Goal: Task Accomplishment & Management: Use online tool/utility

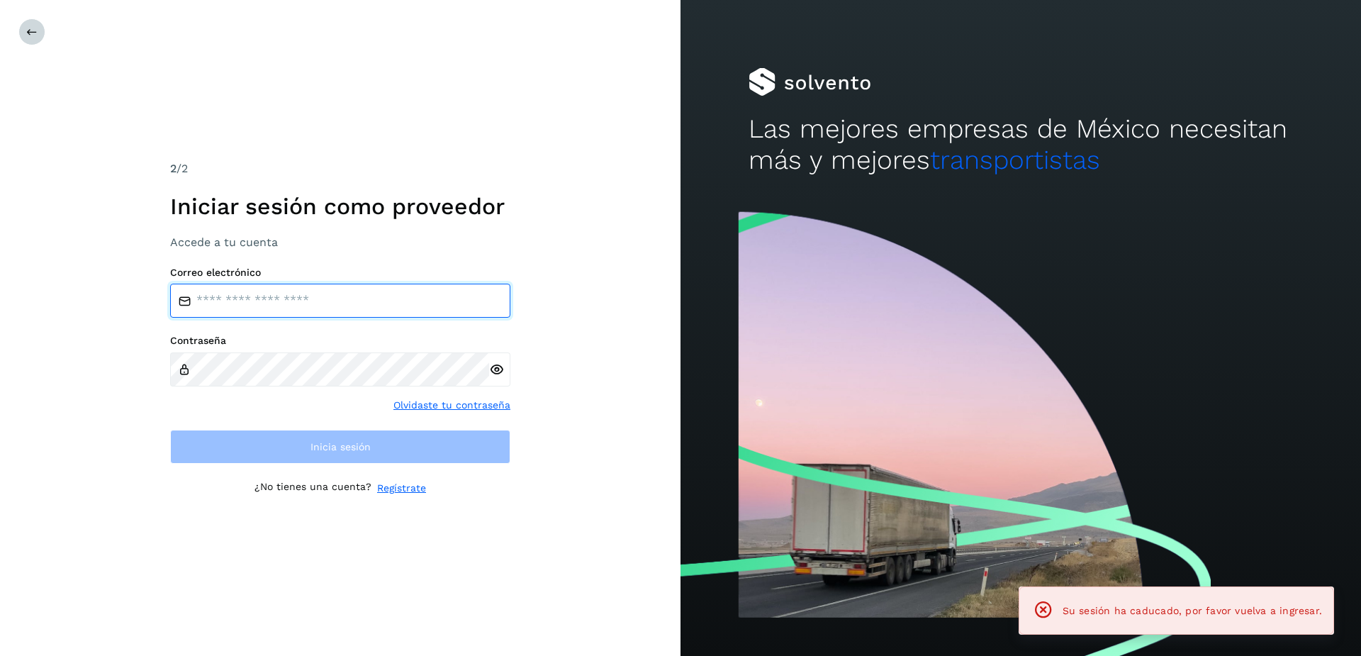
type input "**********"
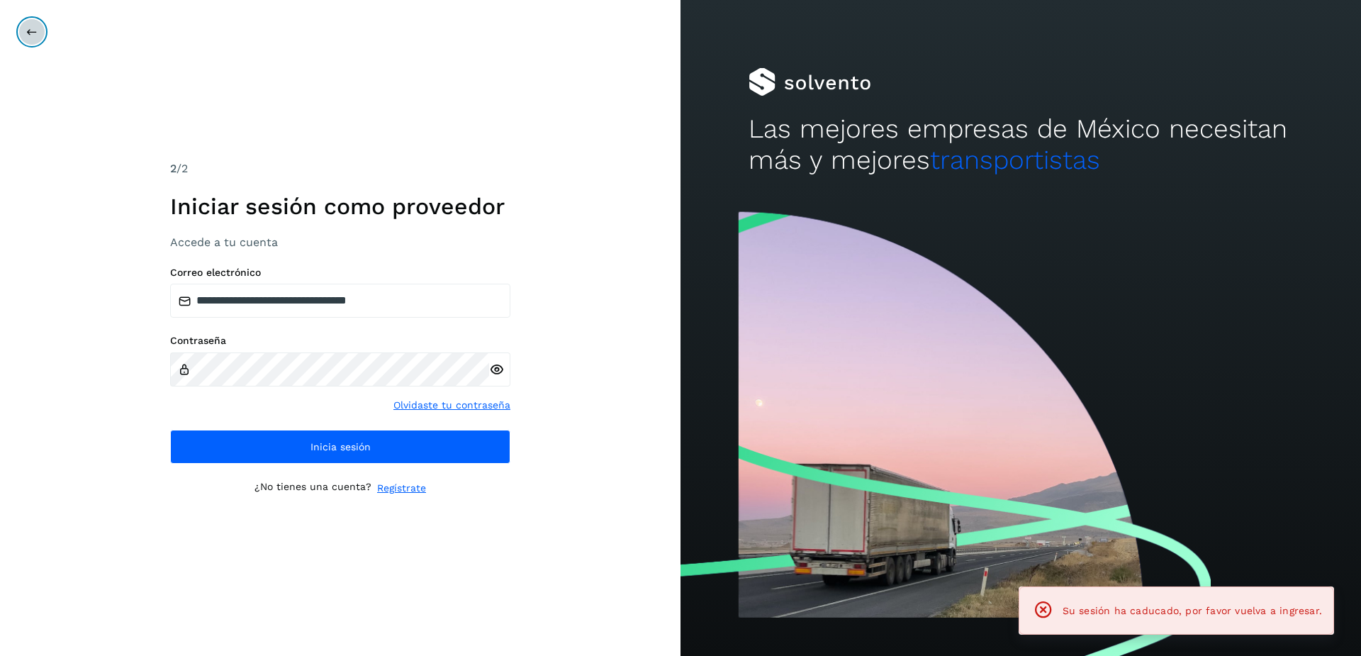
click at [28, 40] on button at bounding box center [31, 31] width 27 height 27
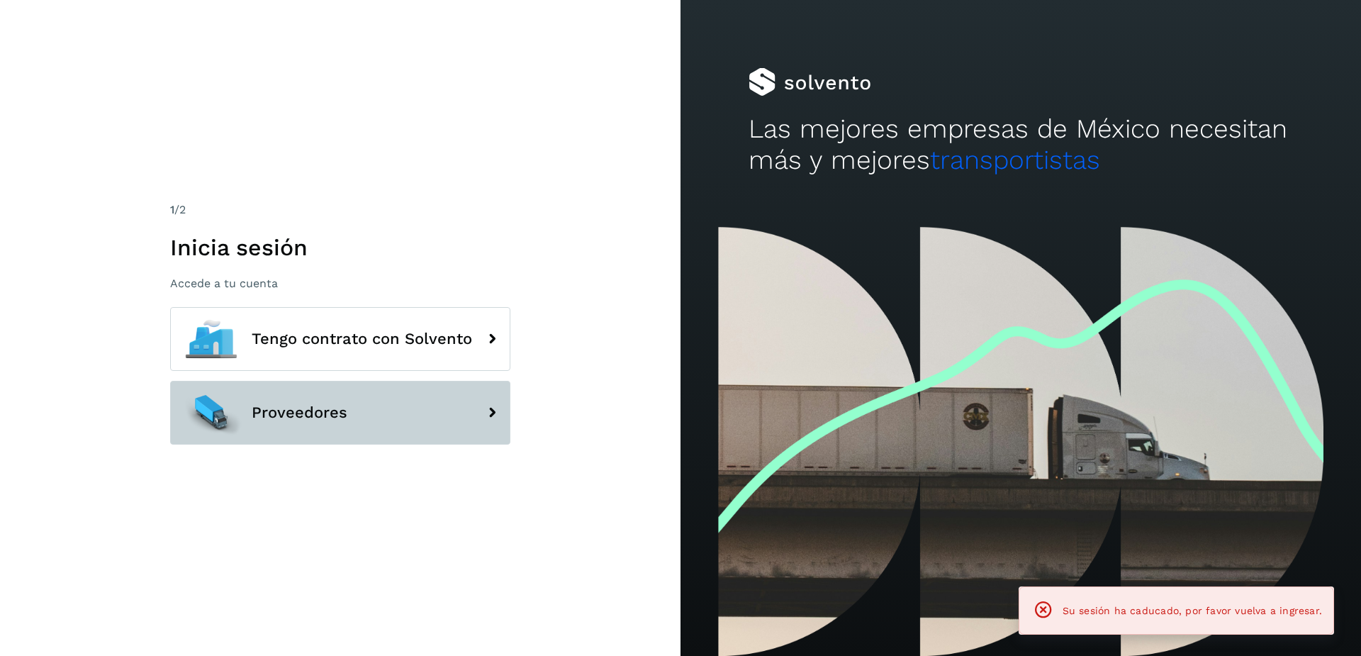
click at [271, 401] on button "Proveedores" at bounding box center [340, 413] width 340 height 64
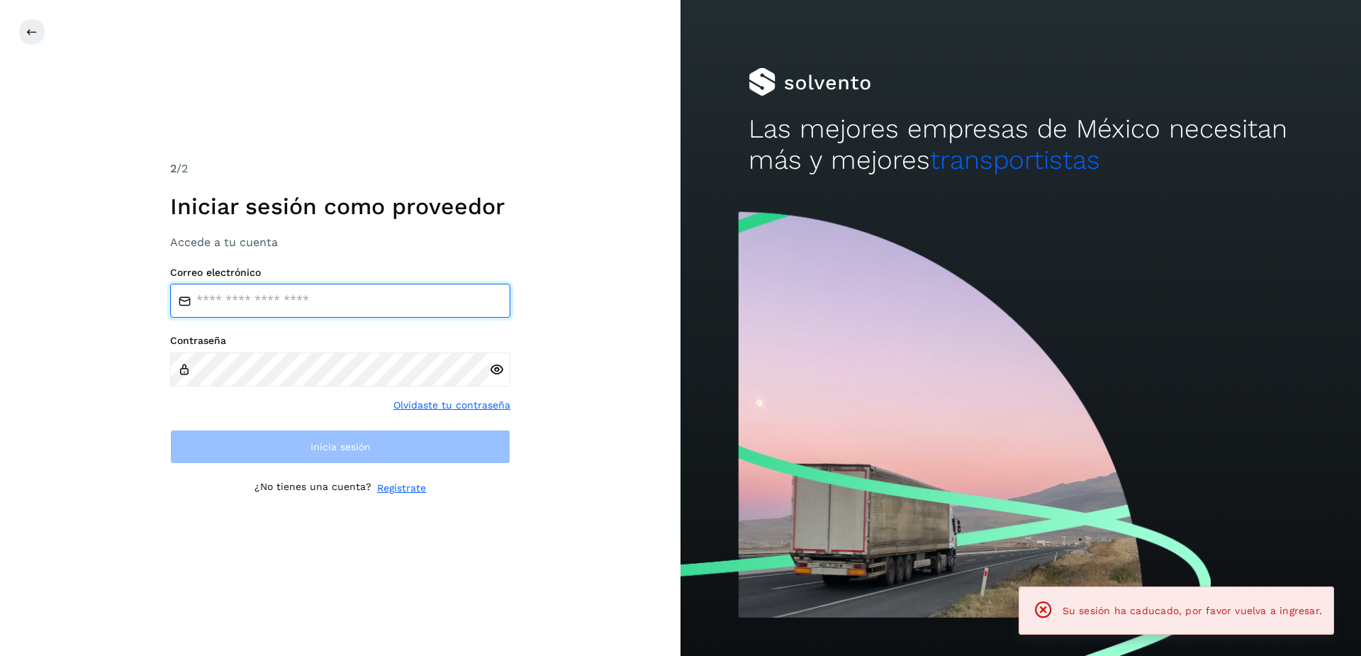
type input "**********"
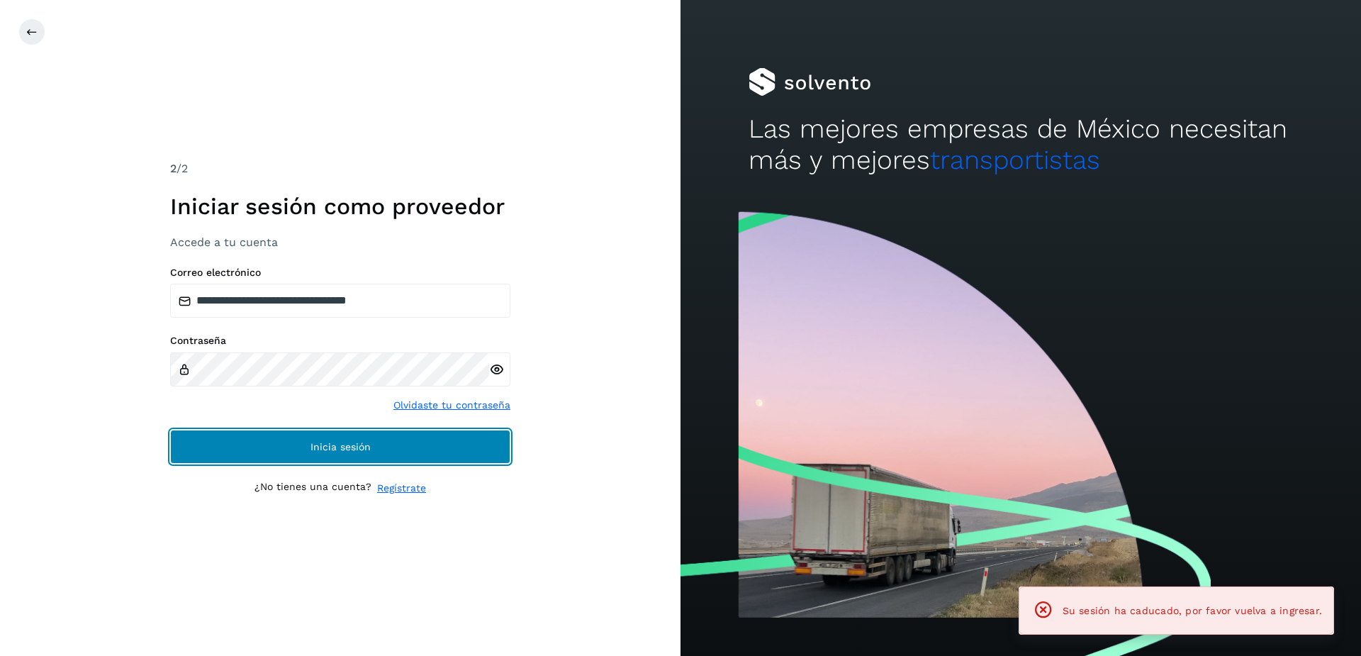
click at [338, 435] on button "Inicia sesión" at bounding box center [340, 447] width 340 height 34
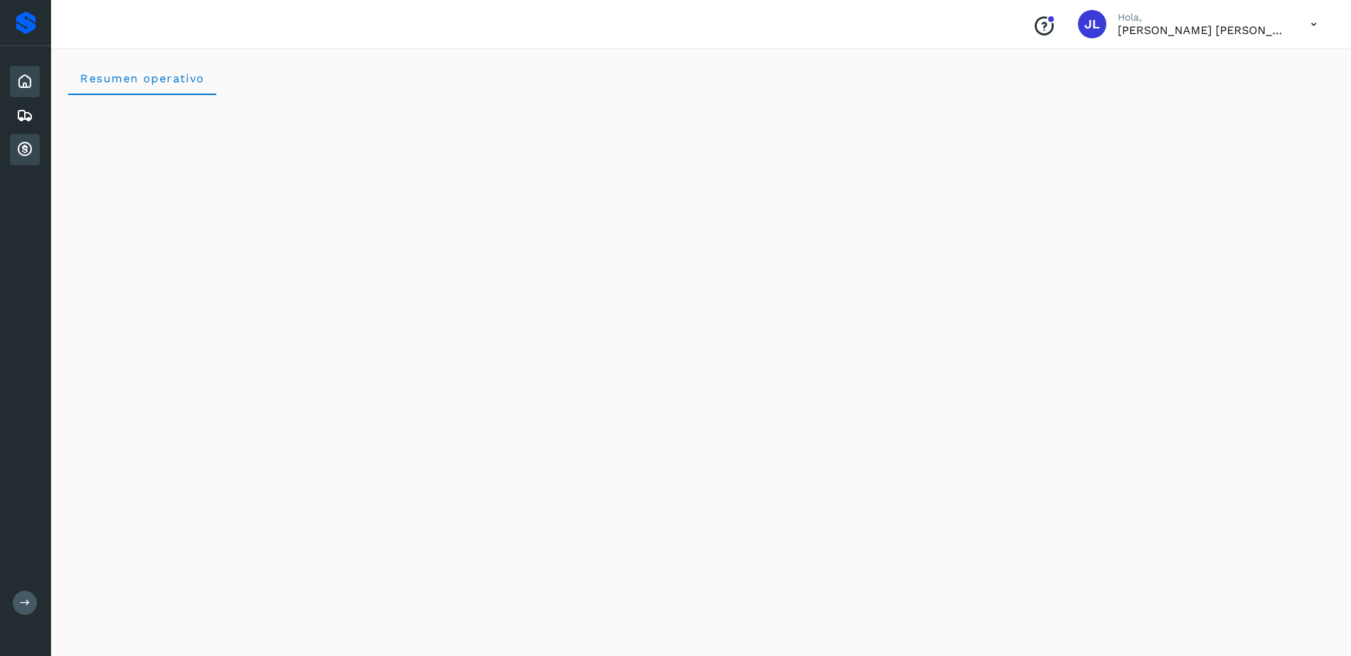
click at [13, 152] on div "Cuentas por cobrar" at bounding box center [25, 149] width 30 height 31
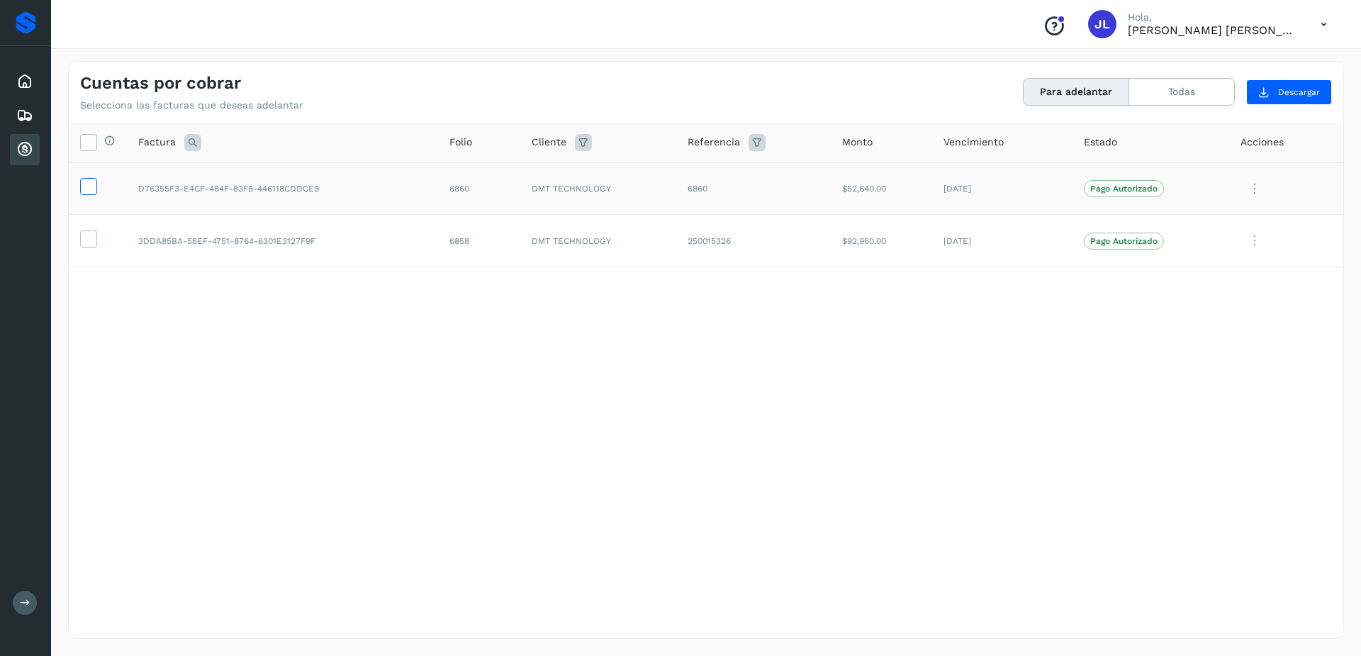
click at [96, 184] on label at bounding box center [88, 186] width 17 height 17
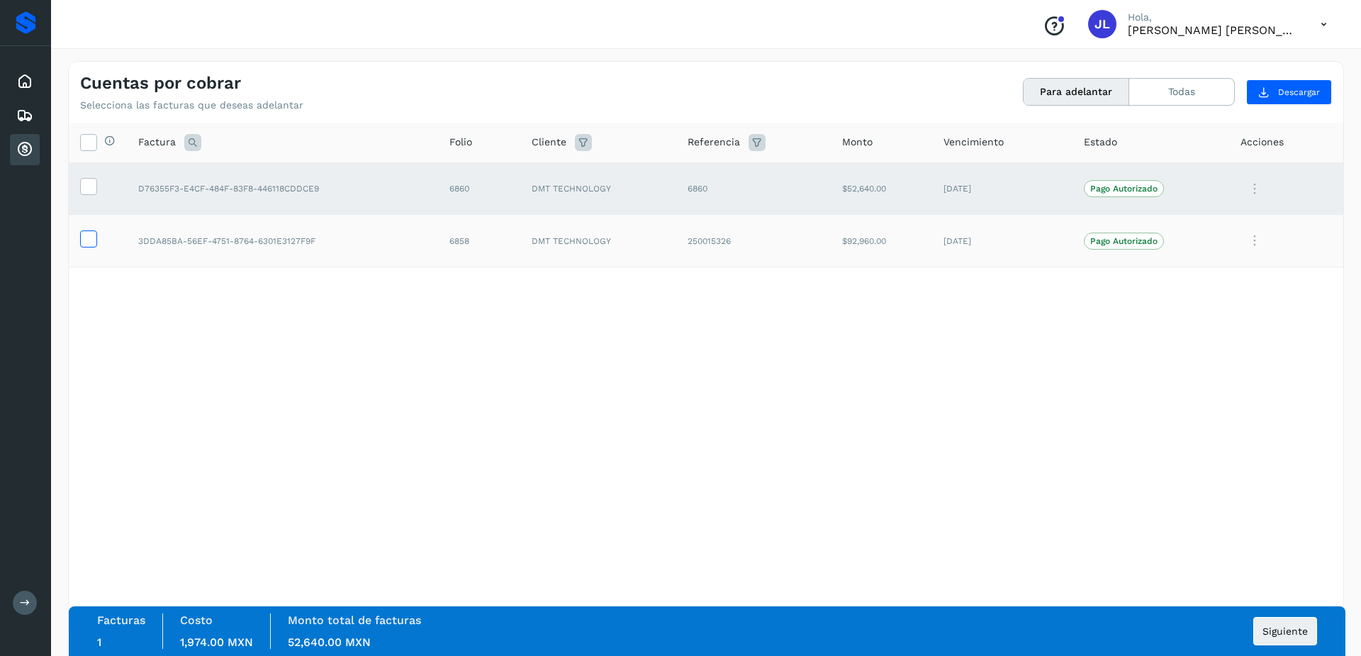
click at [84, 238] on icon at bounding box center [88, 237] width 15 height 15
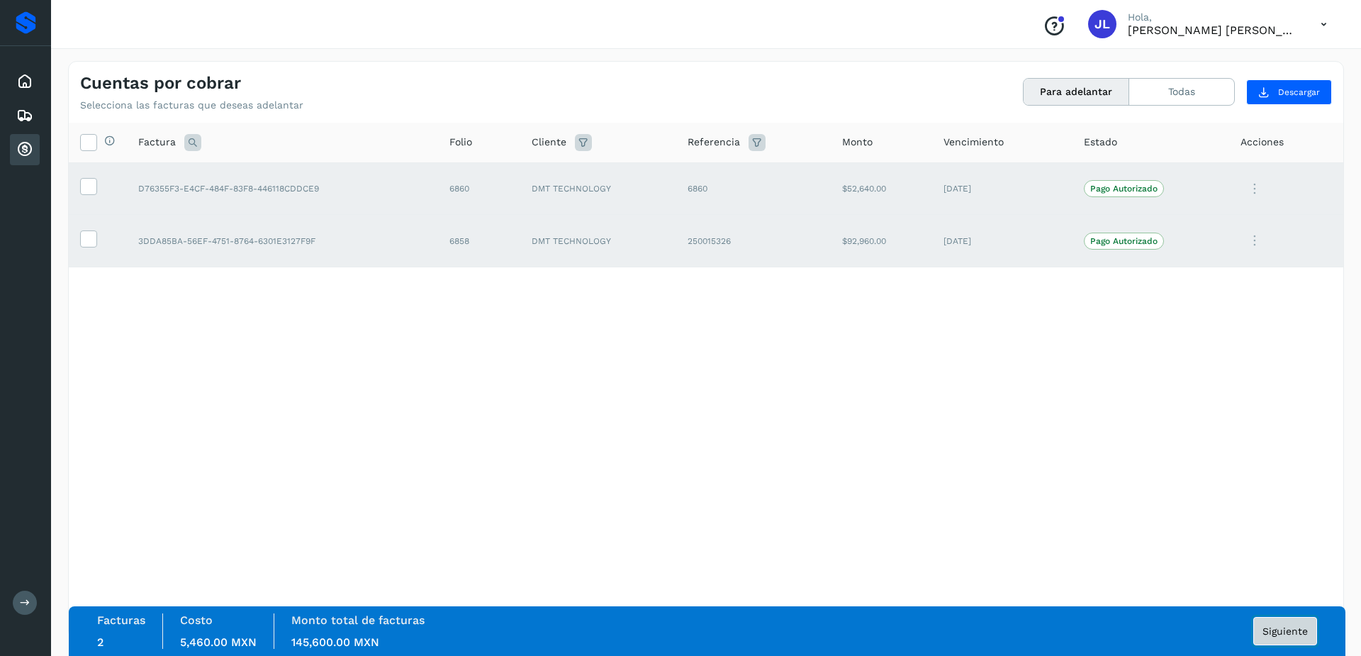
click at [1278, 631] on button "Siguiente" at bounding box center [1286, 631] width 64 height 28
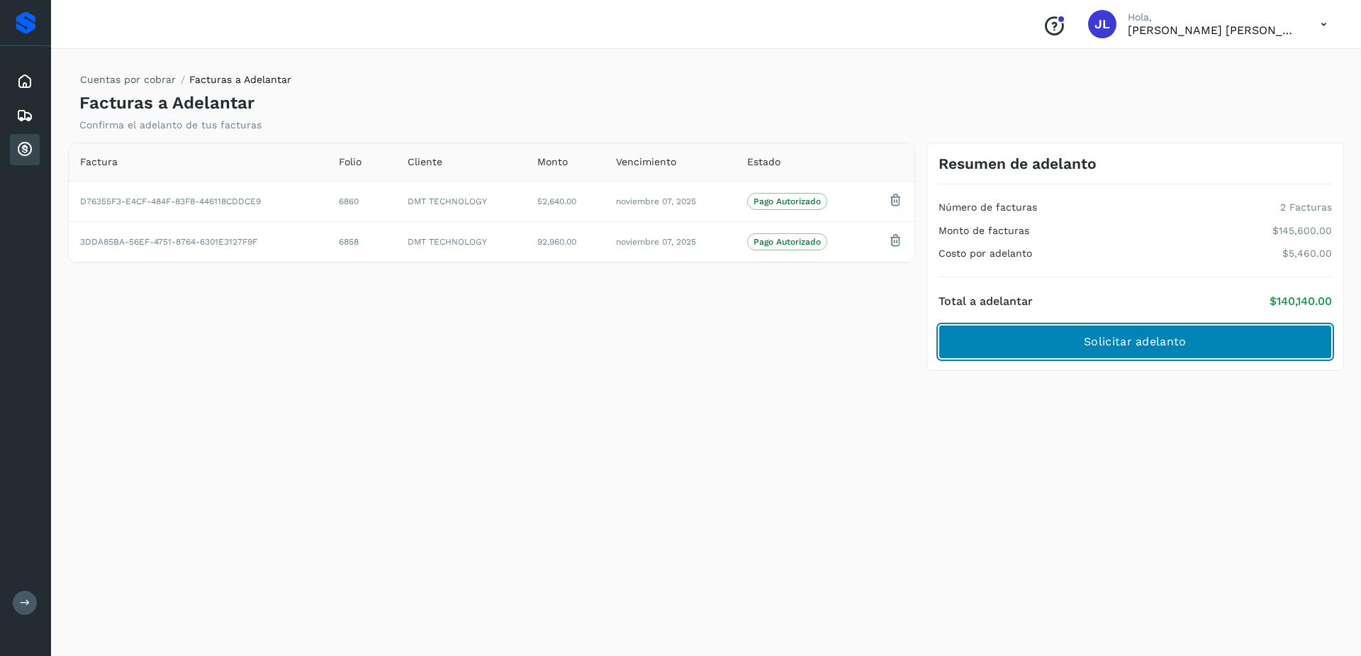
click at [1175, 337] on span "Solicitar adelanto" at bounding box center [1135, 342] width 102 height 16
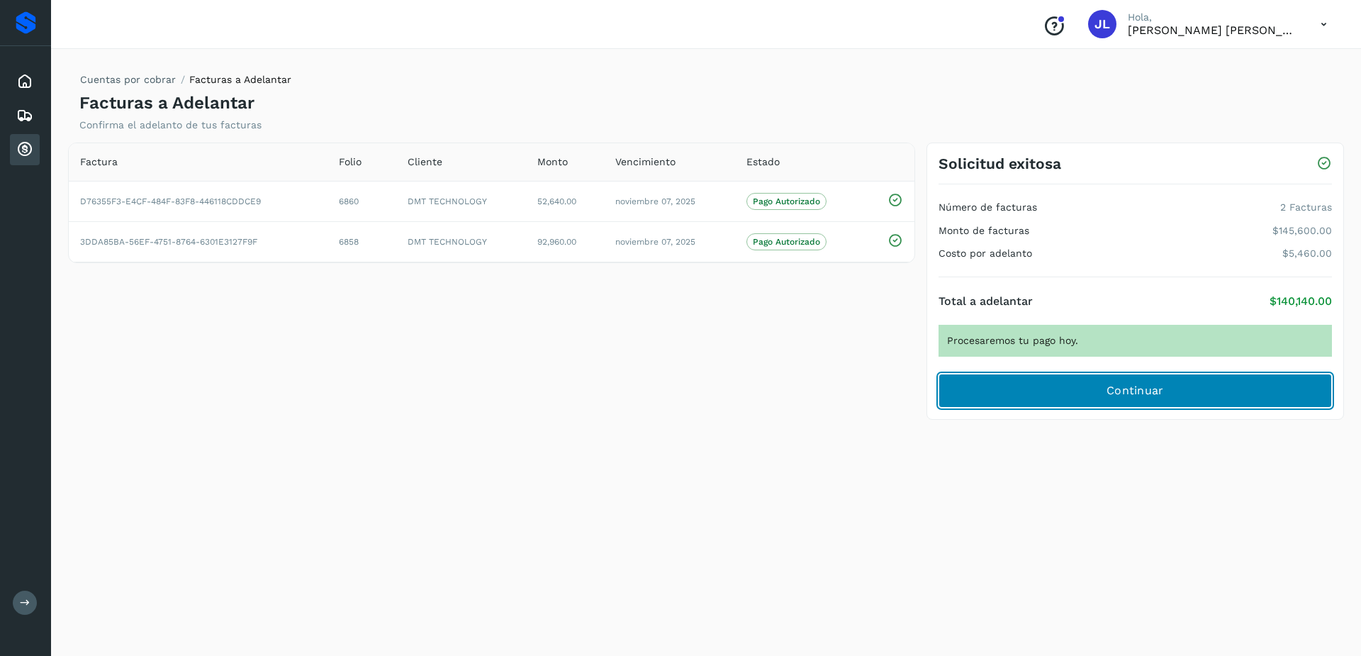
click at [1089, 398] on button "Continuar" at bounding box center [1136, 391] width 394 height 34
